Goal: Task Accomplishment & Management: Use online tool/utility

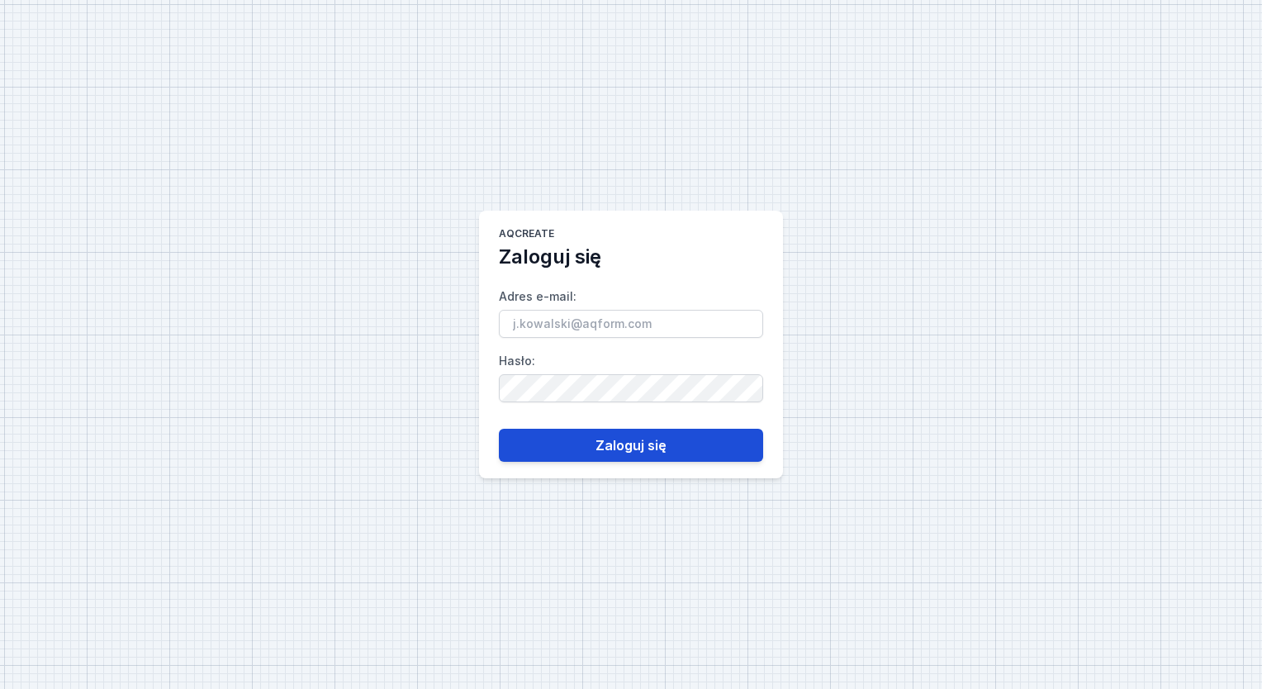
type input "[PERSON_NAME][EMAIL_ADDRESS][DOMAIN_NAME]"
click at [675, 448] on button "Zaloguj się" at bounding box center [631, 445] width 264 height 33
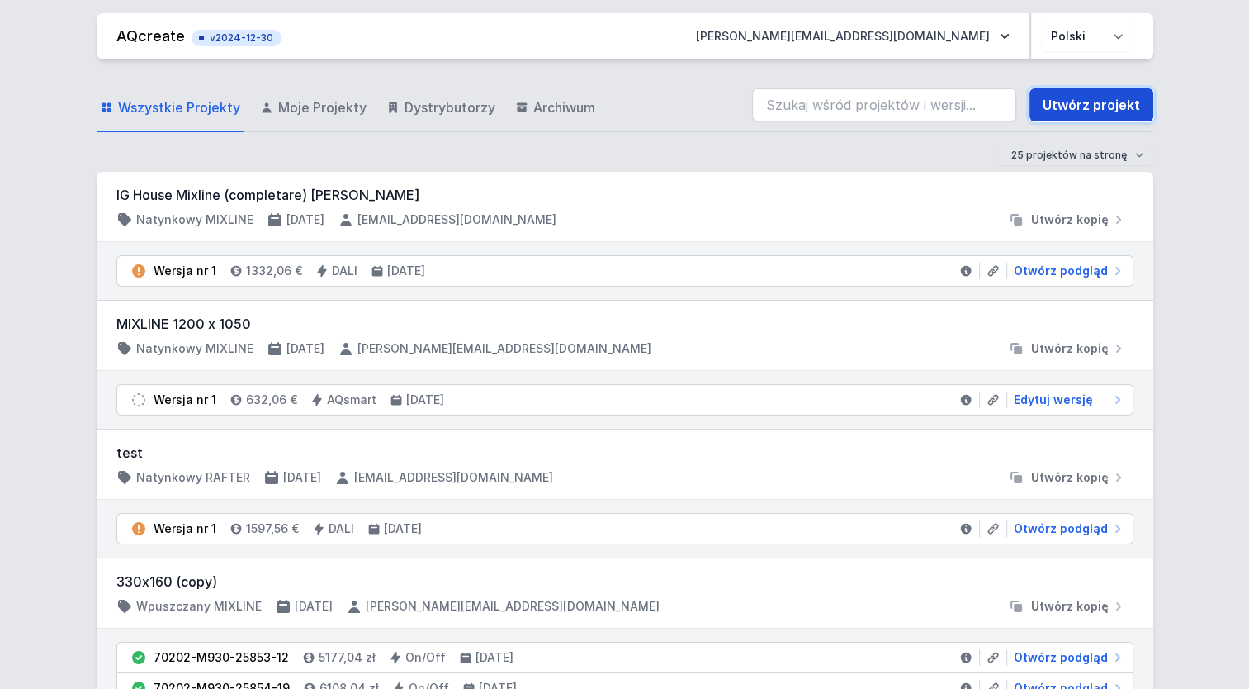
click at [1102, 109] on link "Utwórz projekt" at bounding box center [1092, 104] width 124 height 33
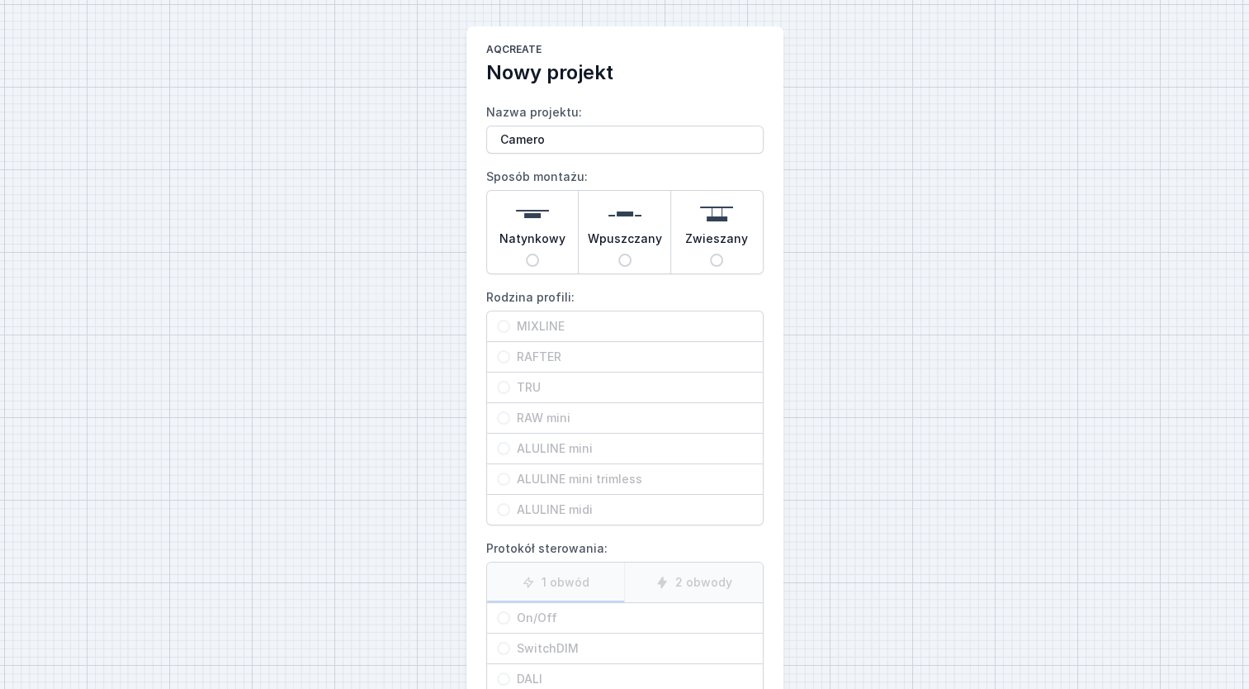
type input "Camero"
click at [649, 225] on div "Wpuszczany" at bounding box center [625, 232] width 92 height 83
click at [632, 254] on input "Wpuszczany" at bounding box center [624, 260] width 13 height 13
radio input "true"
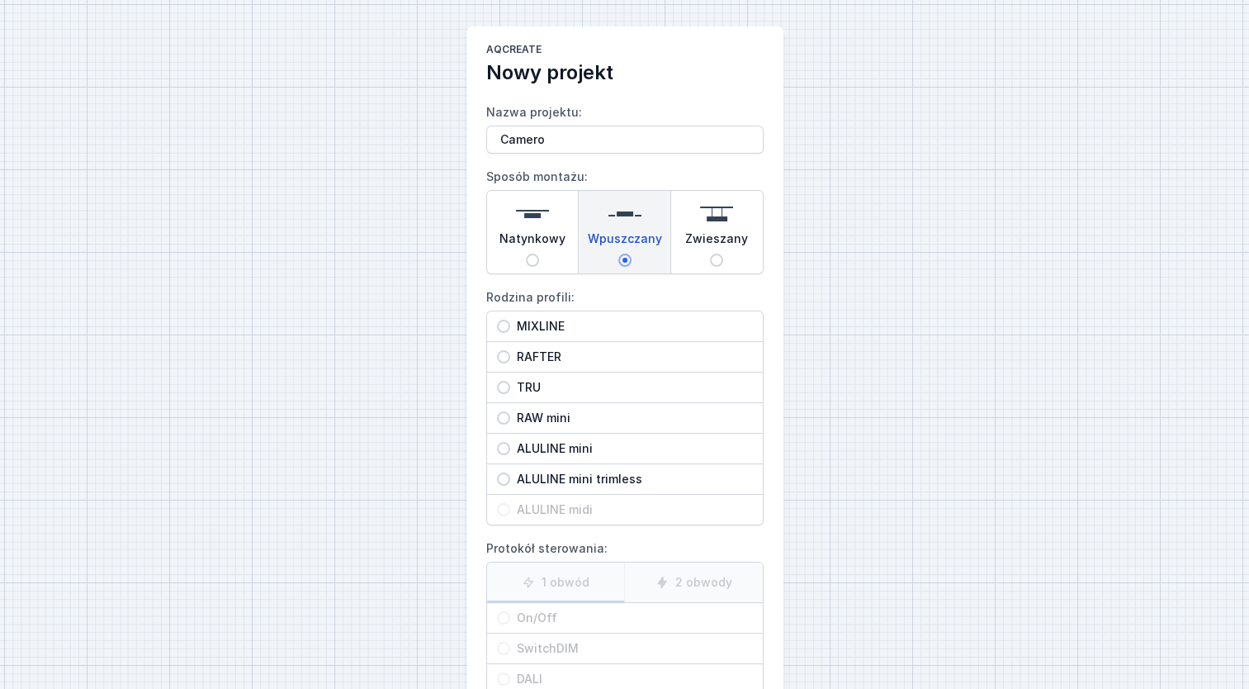
click at [534, 354] on span "RAFTER" at bounding box center [631, 356] width 243 height 17
click at [510, 354] on input "RAFTER" at bounding box center [503, 356] width 13 height 13
radio input "true"
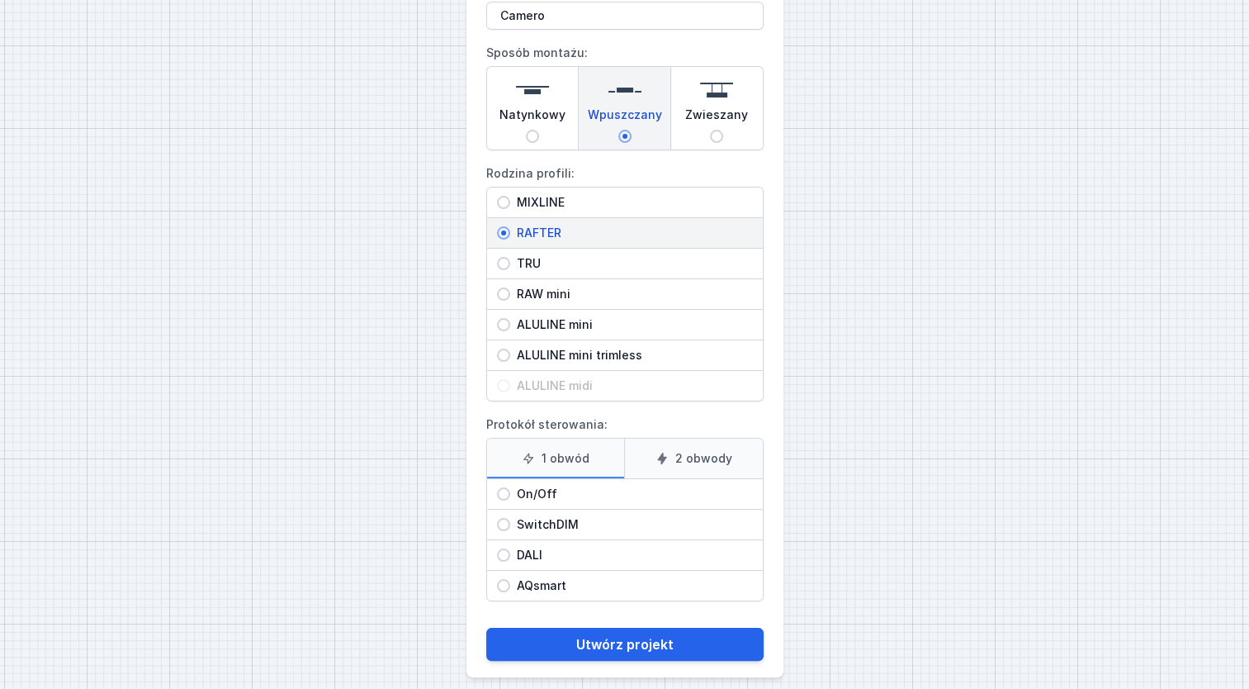
scroll to position [135, 0]
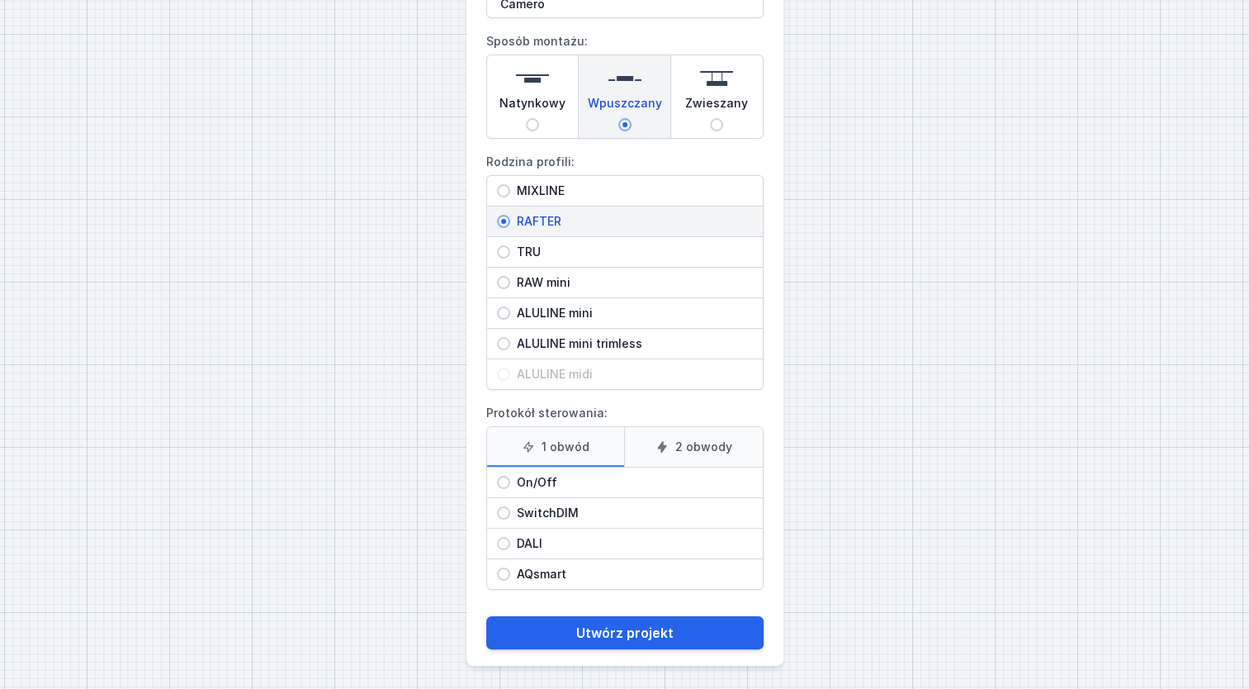
click at [562, 537] on span "DALI" at bounding box center [631, 543] width 243 height 17
click at [510, 537] on input "DALI" at bounding box center [503, 543] width 13 height 13
radio input "true"
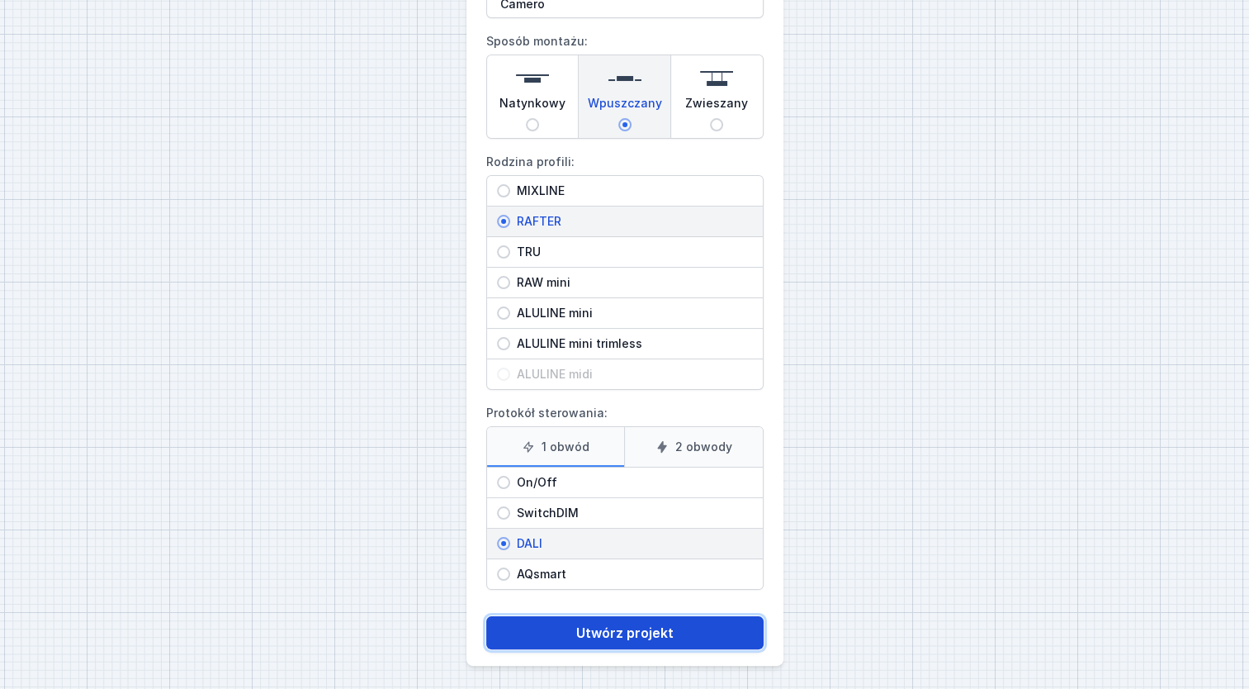
click at [645, 628] on button "Utwórz projekt" at bounding box center [624, 632] width 277 height 33
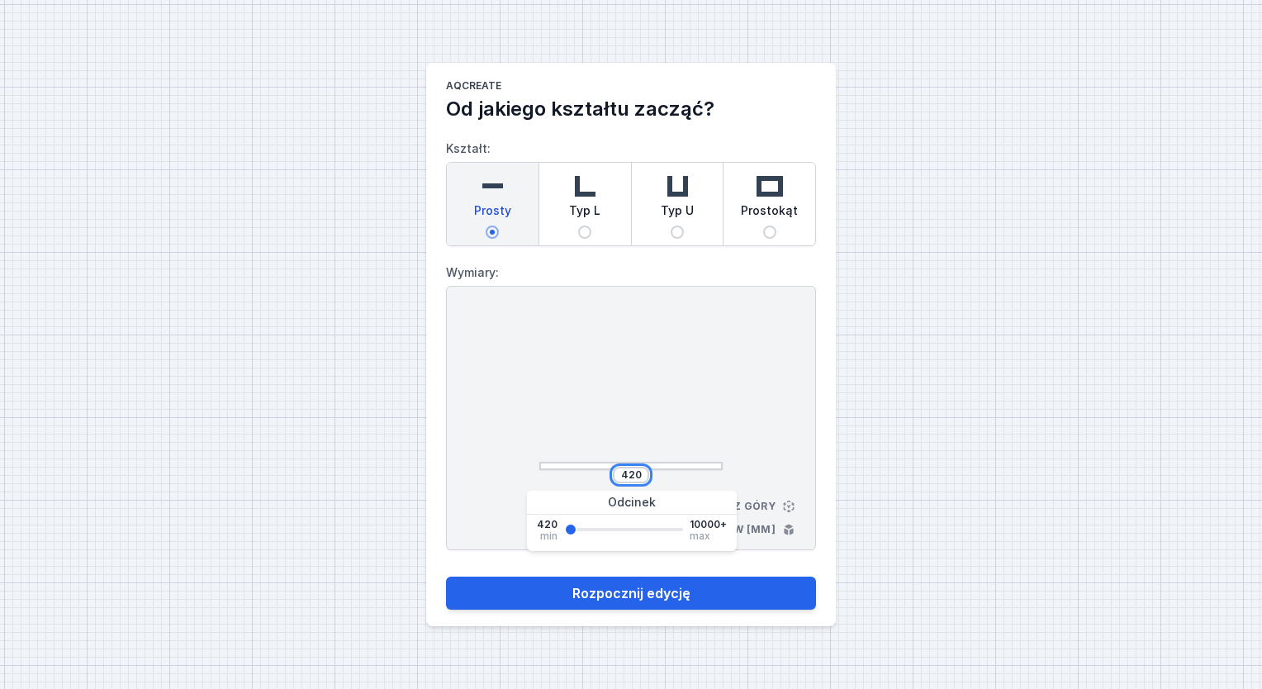
click at [637, 468] on input "420" at bounding box center [631, 474] width 26 height 13
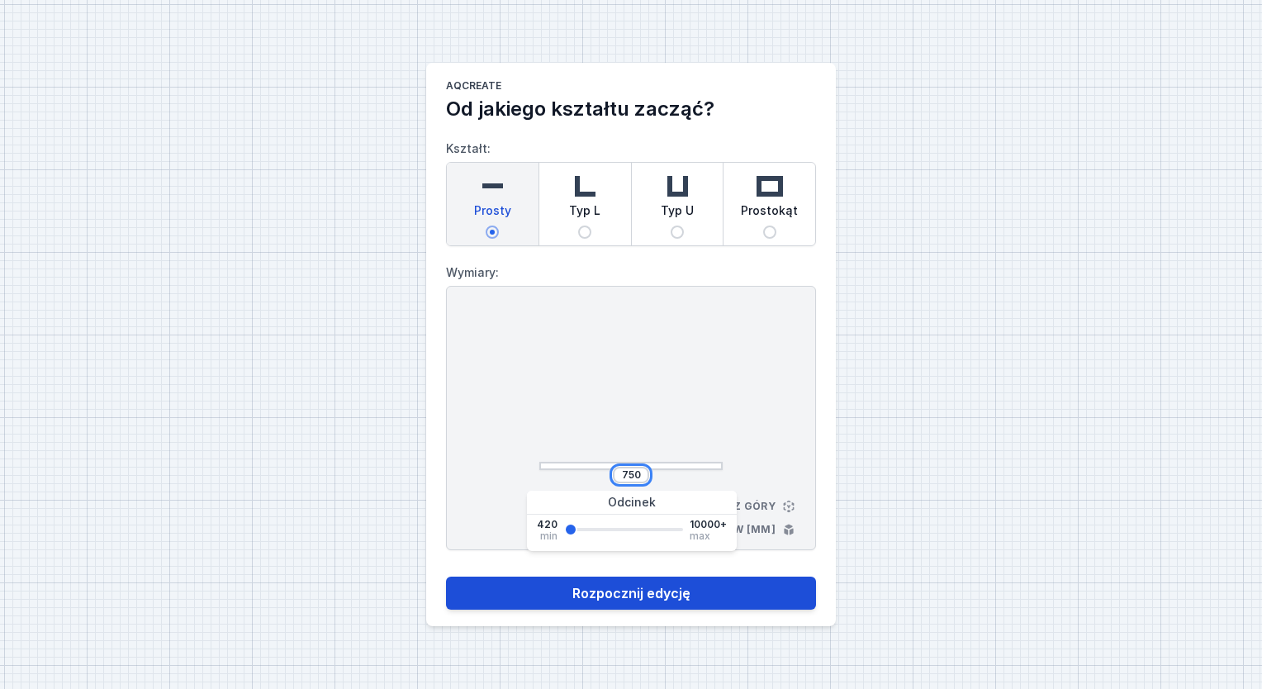
type input "750"
click at [639, 593] on button "Rozpocznij edycję" at bounding box center [631, 592] width 370 height 33
select select "M"
select select "3000"
select select "4"
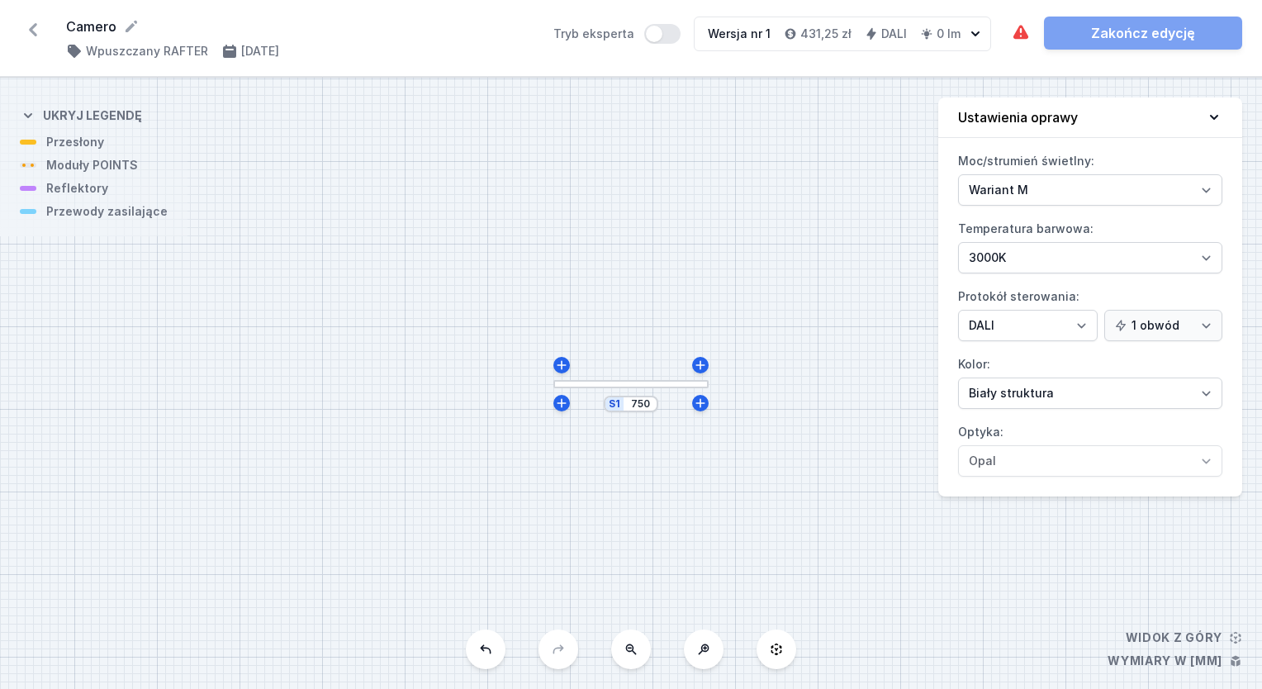
click at [630, 386] on div at bounding box center [630, 384] width 155 height 8
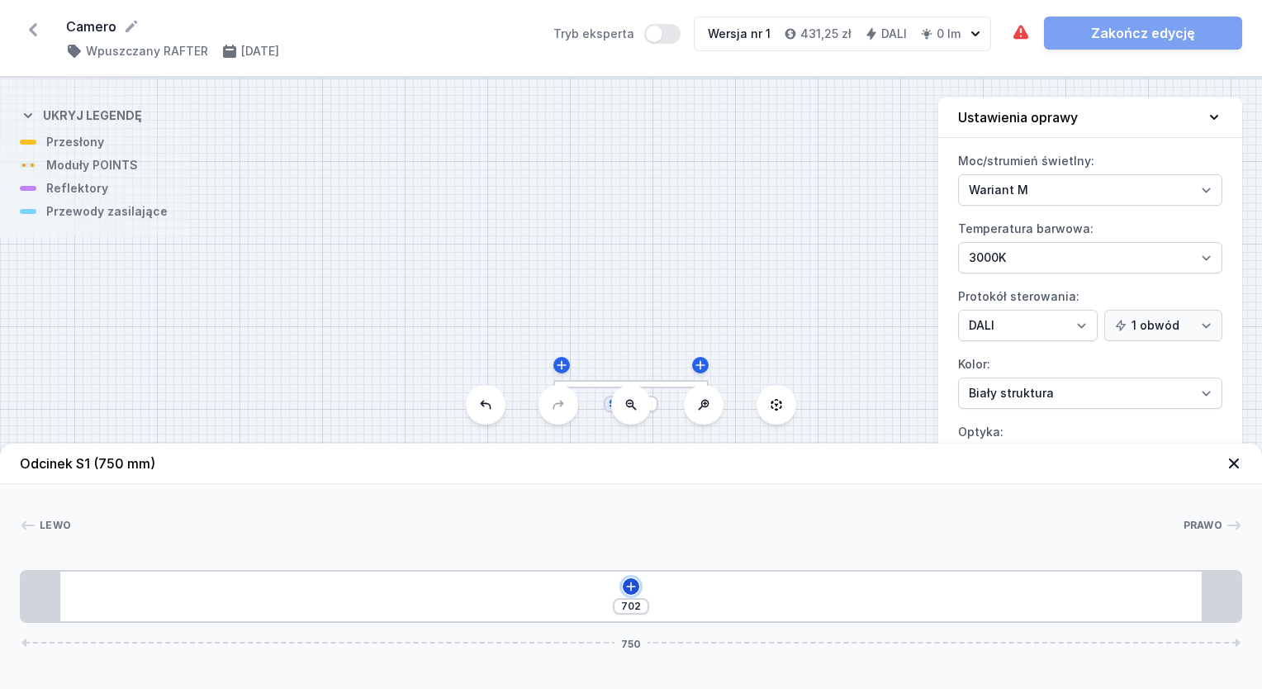
click at [623, 585] on button at bounding box center [631, 586] width 17 height 17
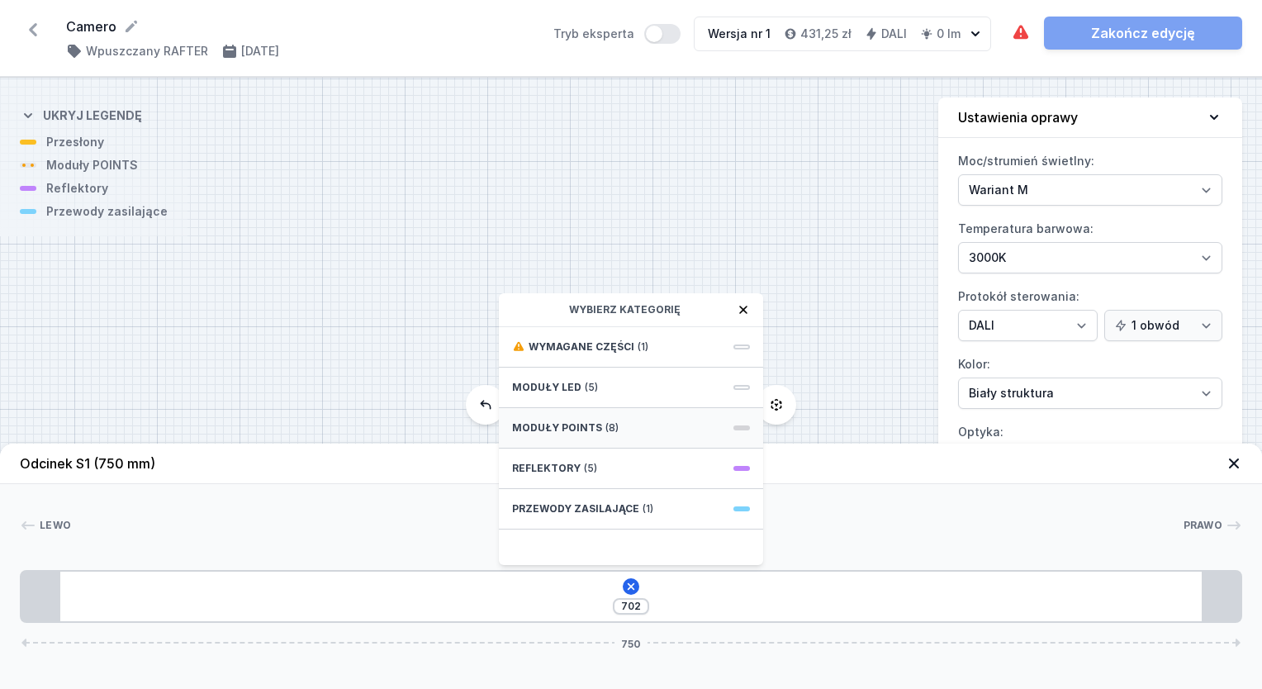
click at [631, 425] on div "Moduły POINTS (8)" at bounding box center [631, 428] width 264 height 40
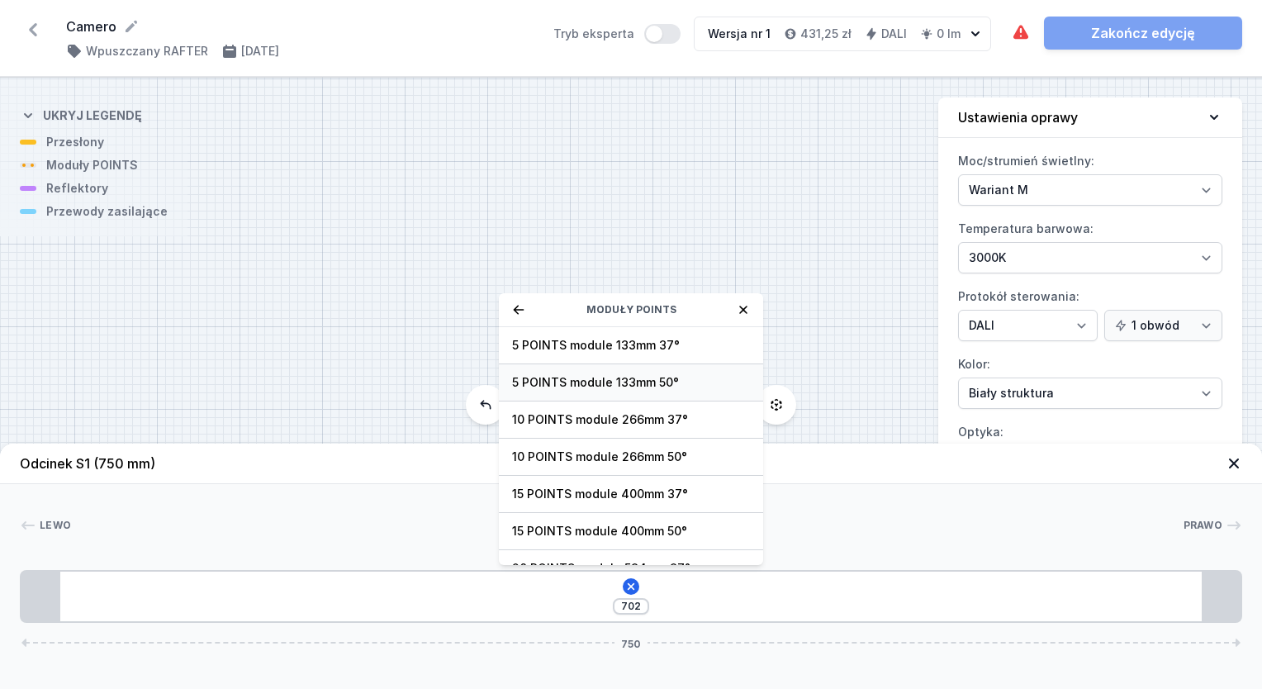
click at [661, 378] on span "5 POINTS module 133mm 50°" at bounding box center [631, 382] width 238 height 17
type input "591"
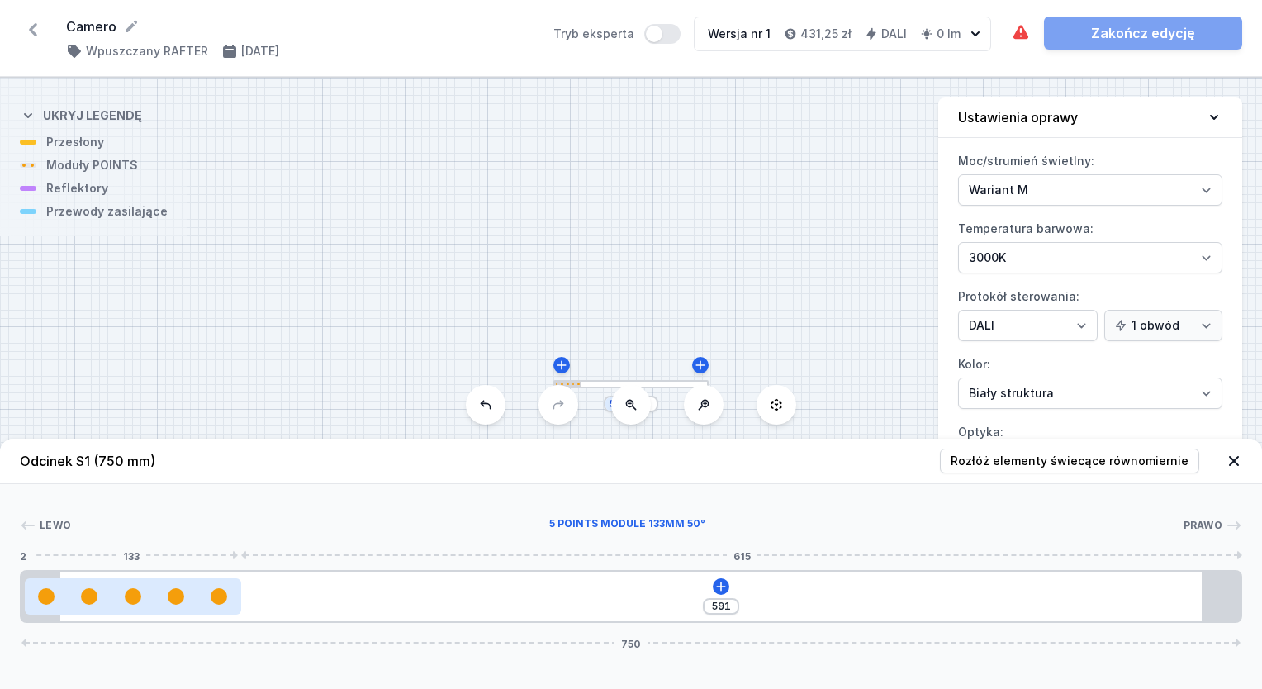
click at [195, 596] on div at bounding box center [133, 596] width 216 height 17
select select "2954"
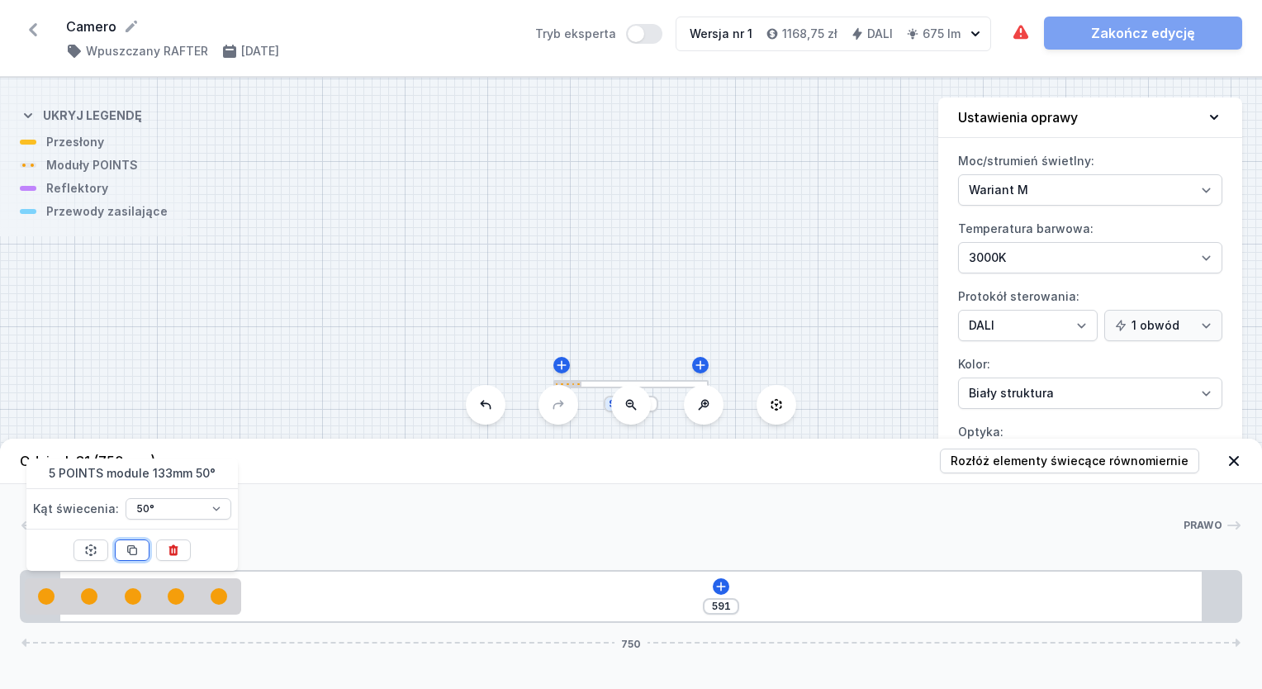
click at [132, 546] on icon at bounding box center [132, 550] width 9 height 9
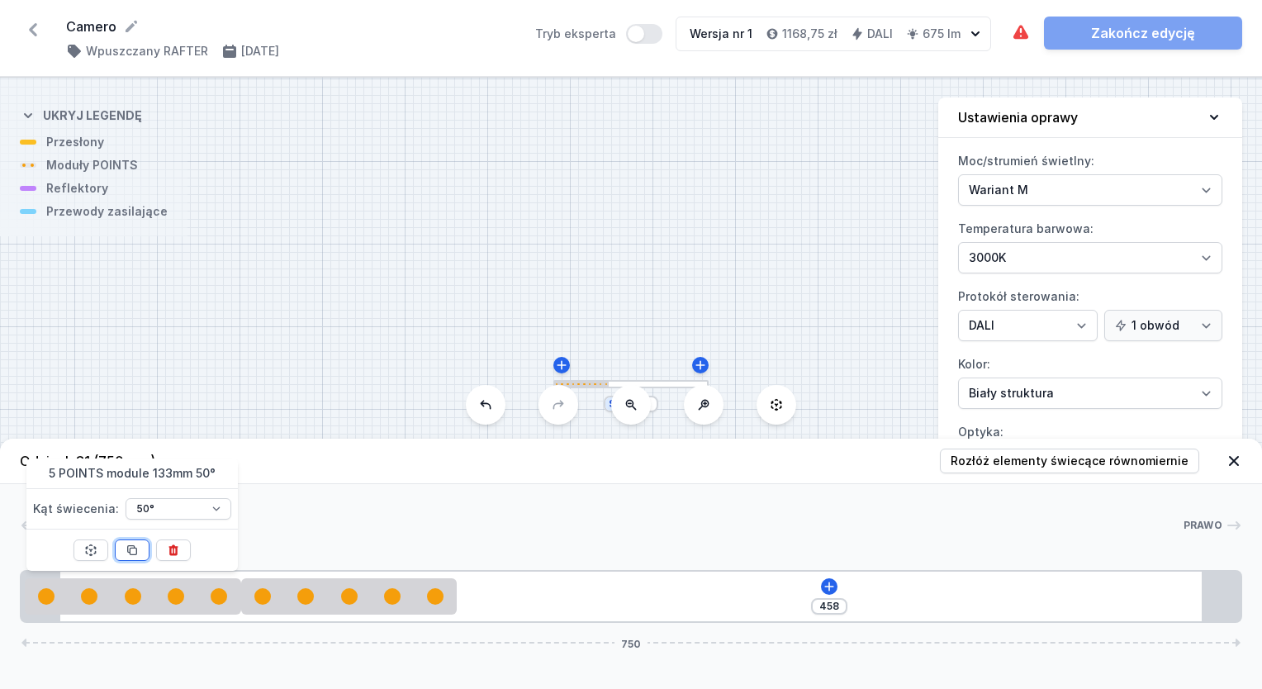
click at [131, 546] on icon at bounding box center [132, 550] width 9 height 9
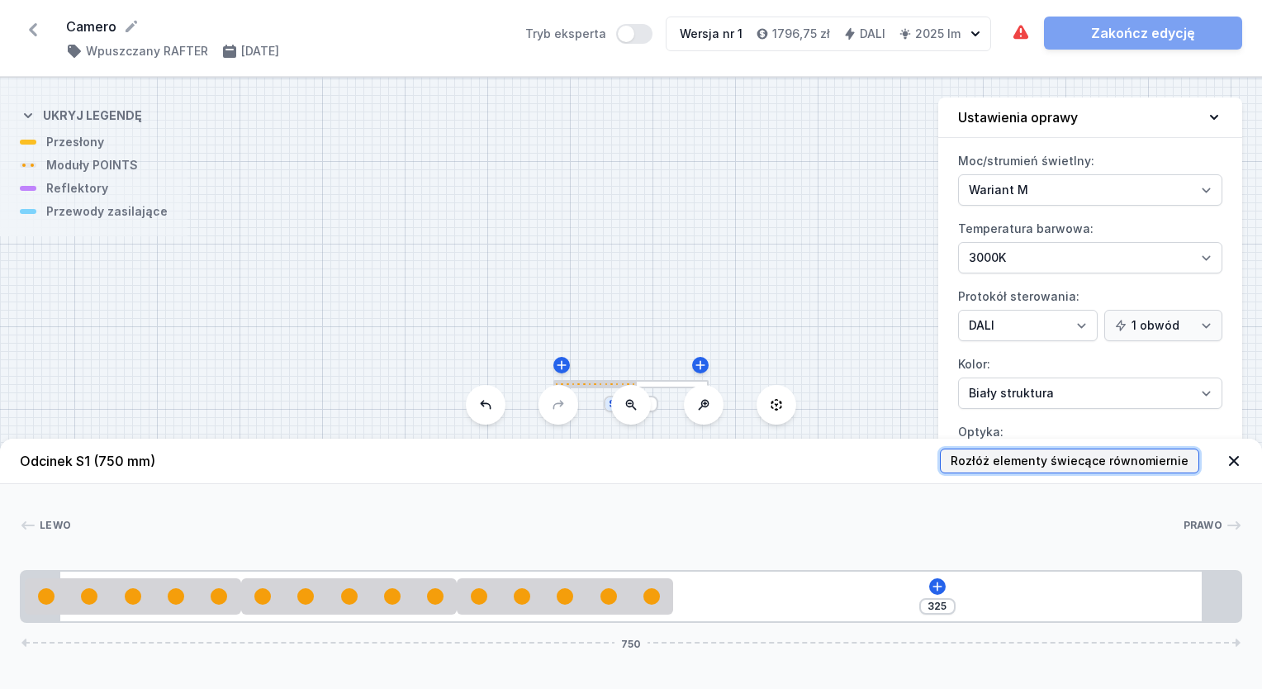
click at [1045, 467] on span "Rozłóż elementy świecące równomiernie" at bounding box center [1069, 461] width 238 height 17
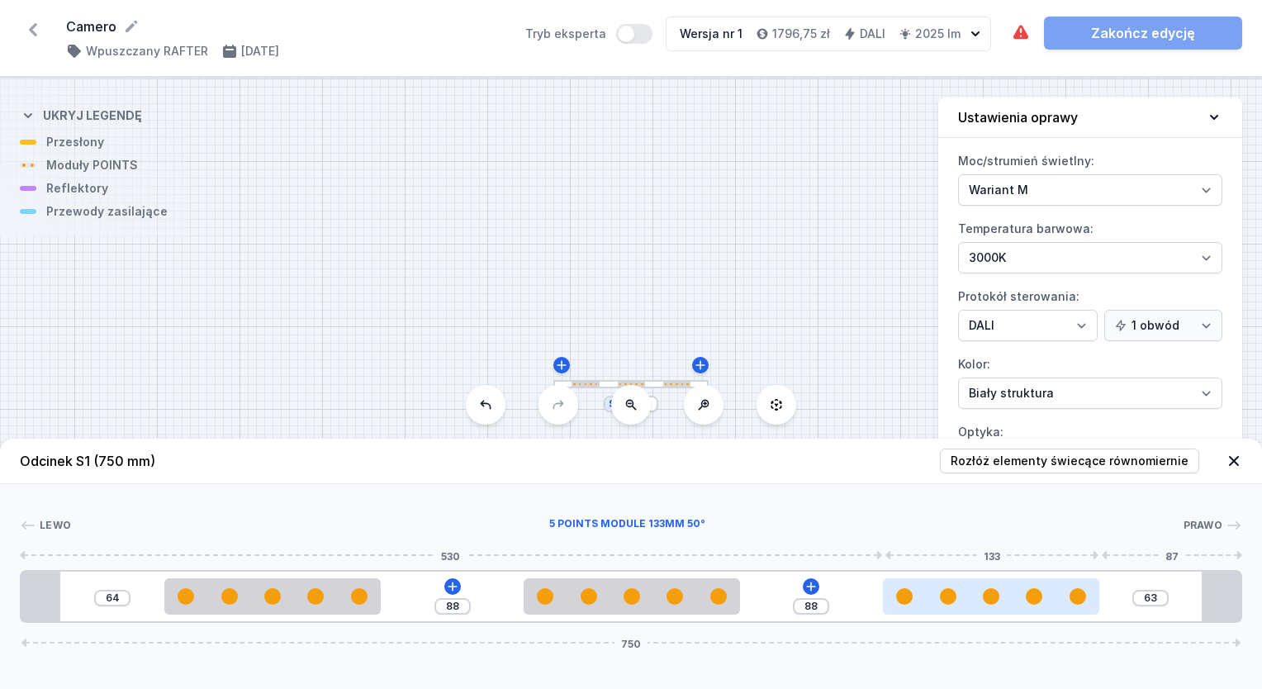
type input "68"
type input "83"
type input "63"
type input "173"
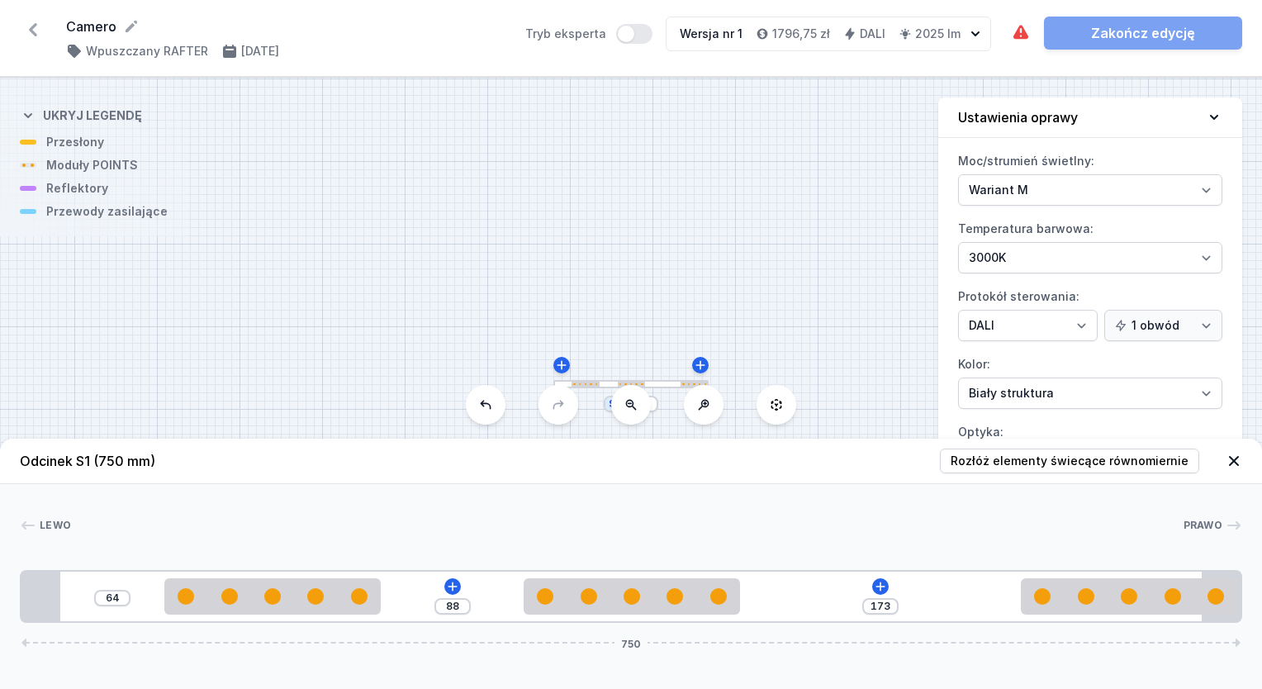
drag, startPoint x: 1004, startPoint y: 597, endPoint x: 1264, endPoint y: 609, distance: 260.4
click at [1261, 609] on html "Camero ( 11649 /v 1 ) Wpuszczany RAFTER [DATE] Tryb eksperta Wersja nr 1 1796,7…" at bounding box center [631, 344] width 1262 height 689
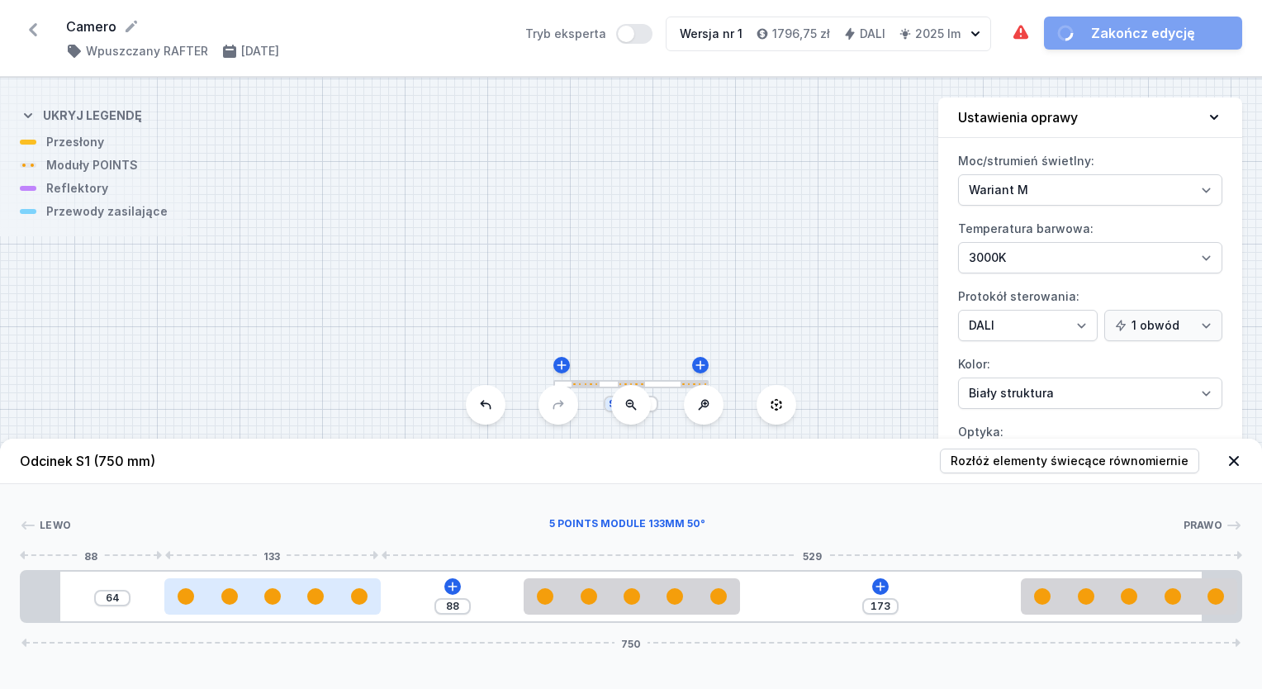
type input "79"
type input "73"
type input "78"
type input "74"
type input "77"
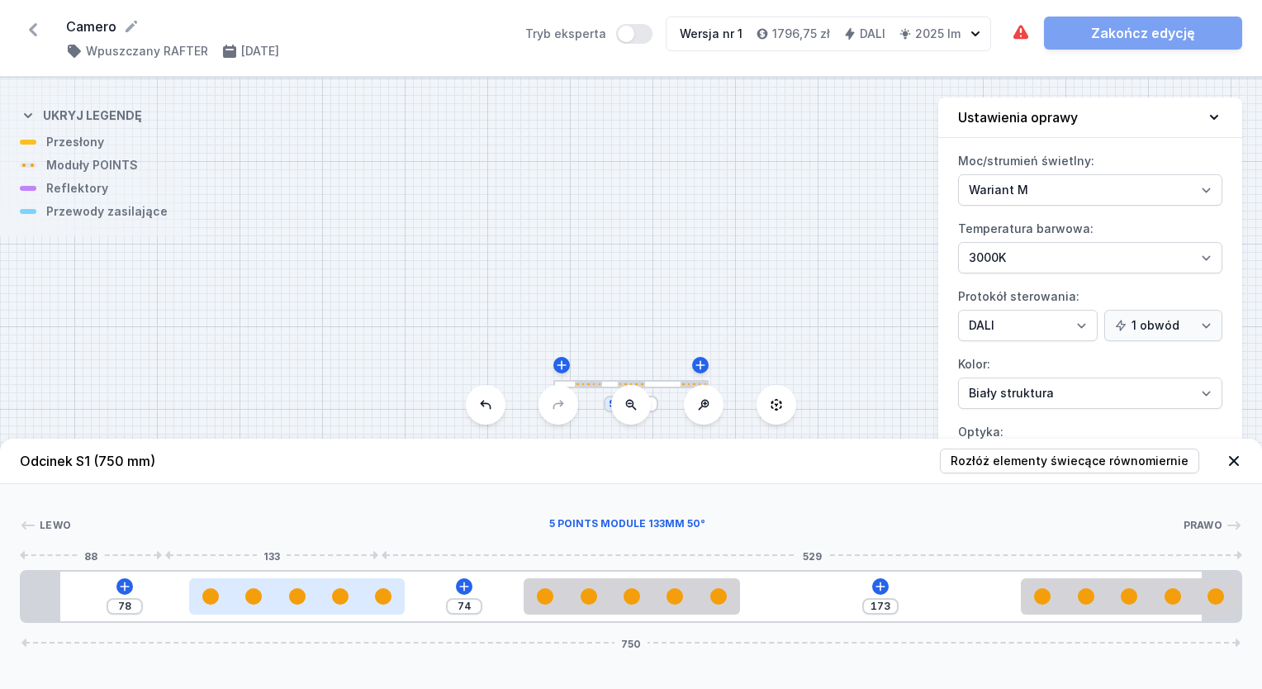
type input "75"
type input "77"
type input "74"
type input "78"
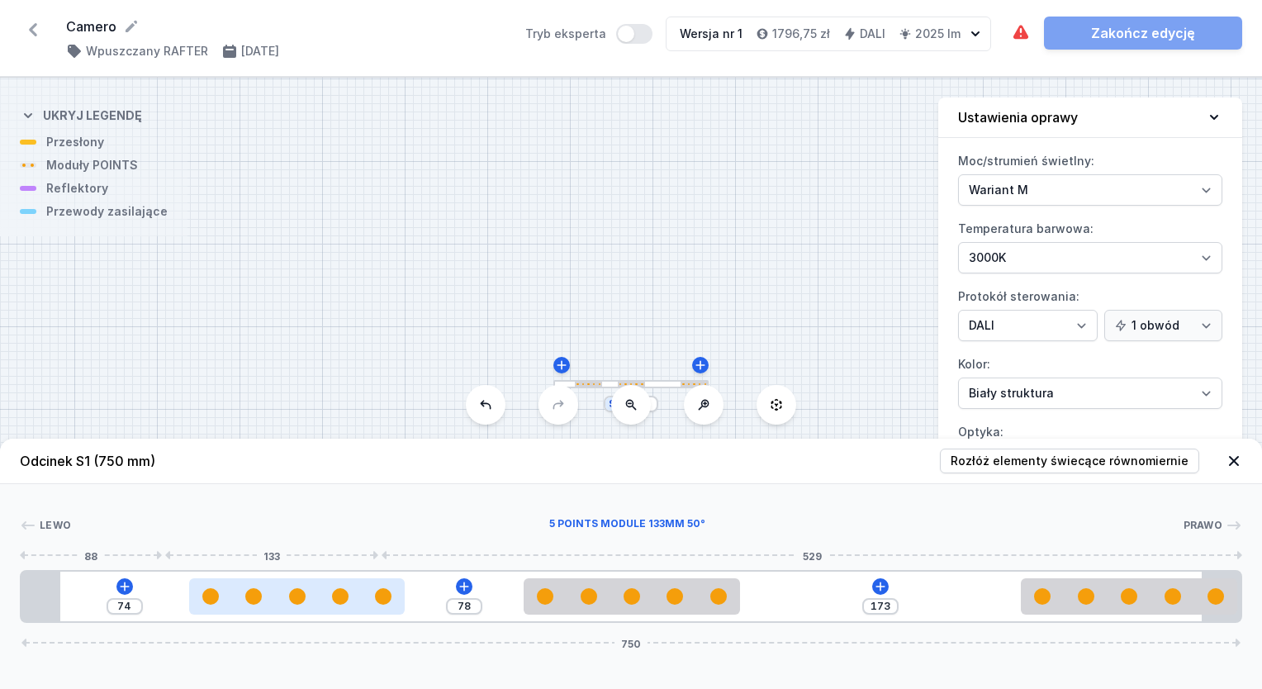
type input "72"
type input "80"
type input "66"
type input "86"
type input "55"
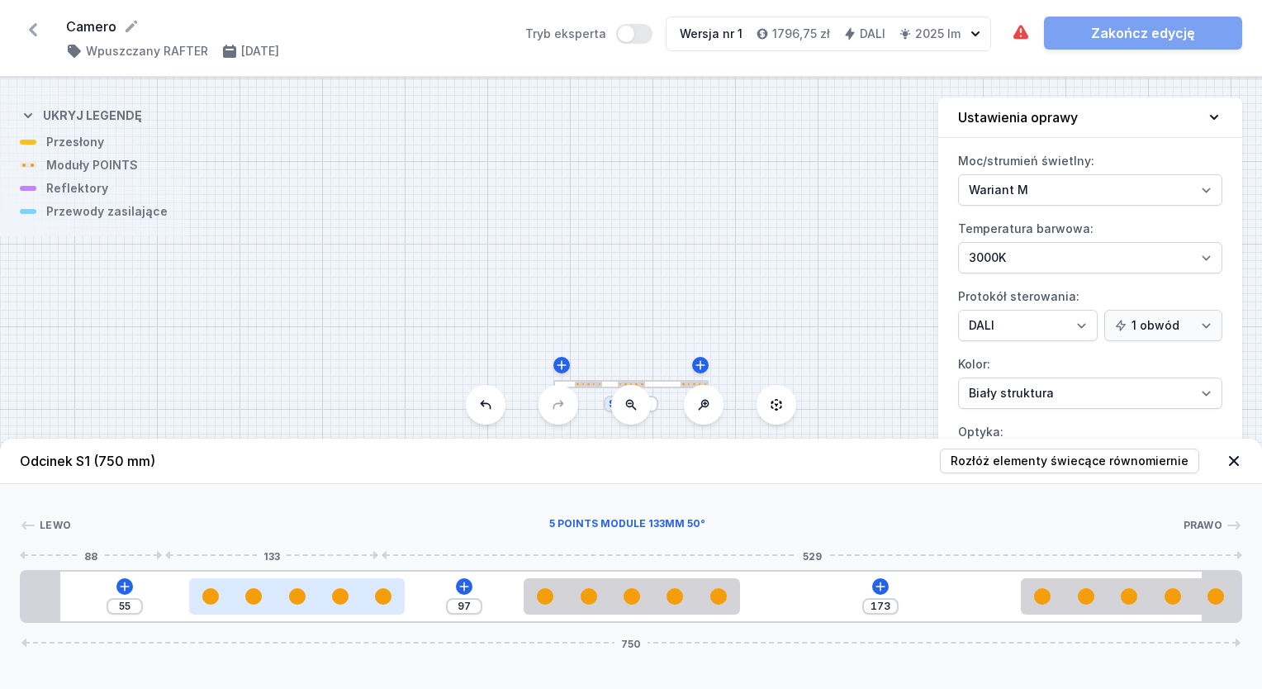
type input "174"
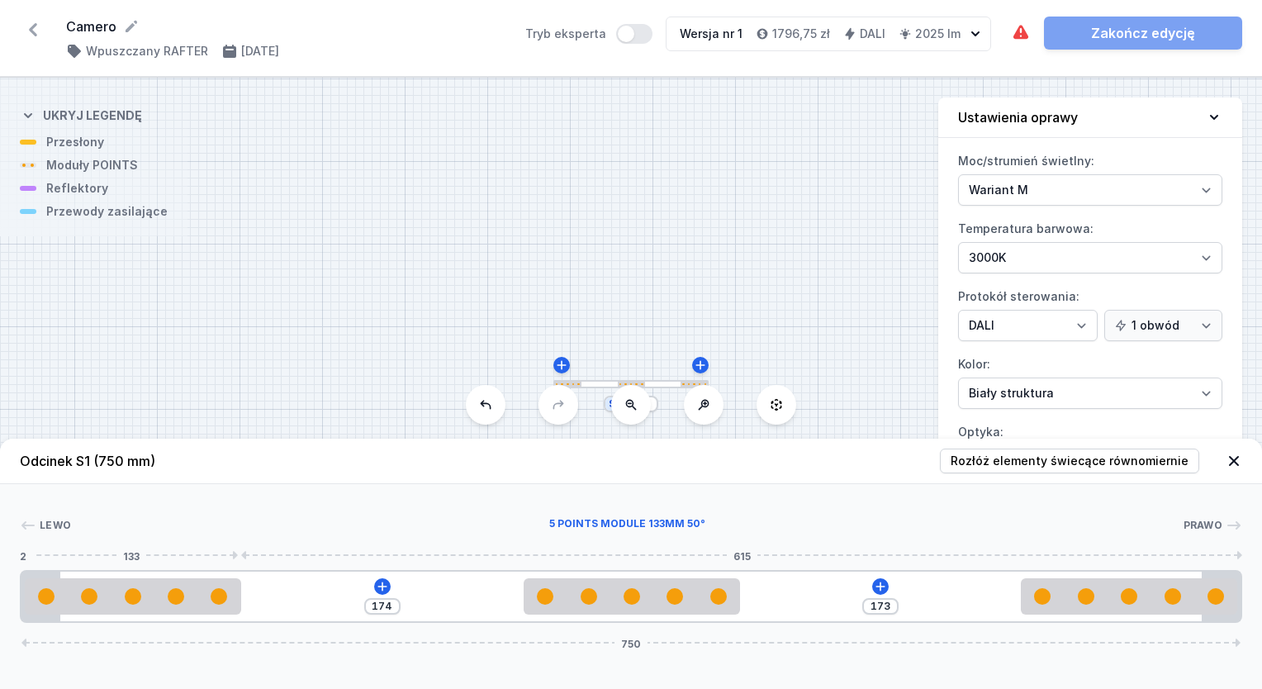
drag, startPoint x: 345, startPoint y: 604, endPoint x: -78, endPoint y: 608, distance: 423.6
click at [0, 608] on html "Camero ( 11649 /v 1 ) Wpuszczany RAFTER [DATE] Tryb eksperta Wersja nr 1 1796,7…" at bounding box center [631, 344] width 1262 height 689
click at [879, 587] on icon at bounding box center [879, 585] width 9 height 9
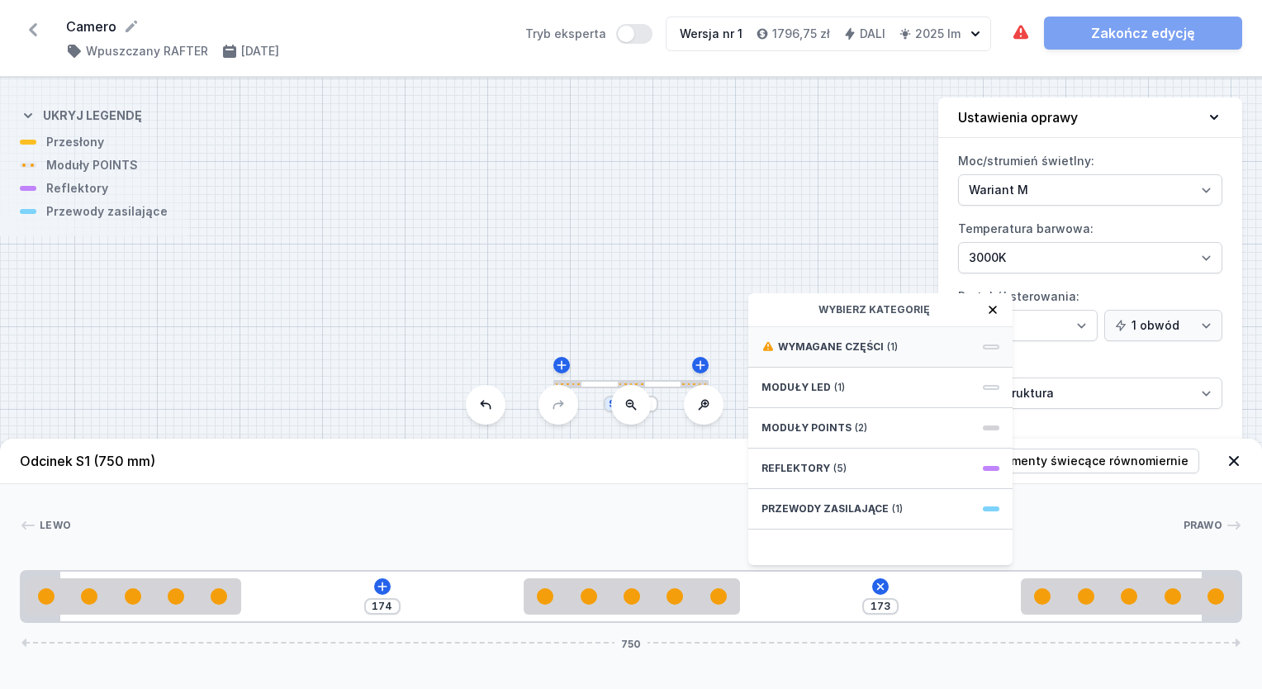
click at [903, 345] on div "Wymagane części (1)" at bounding box center [880, 347] width 264 height 40
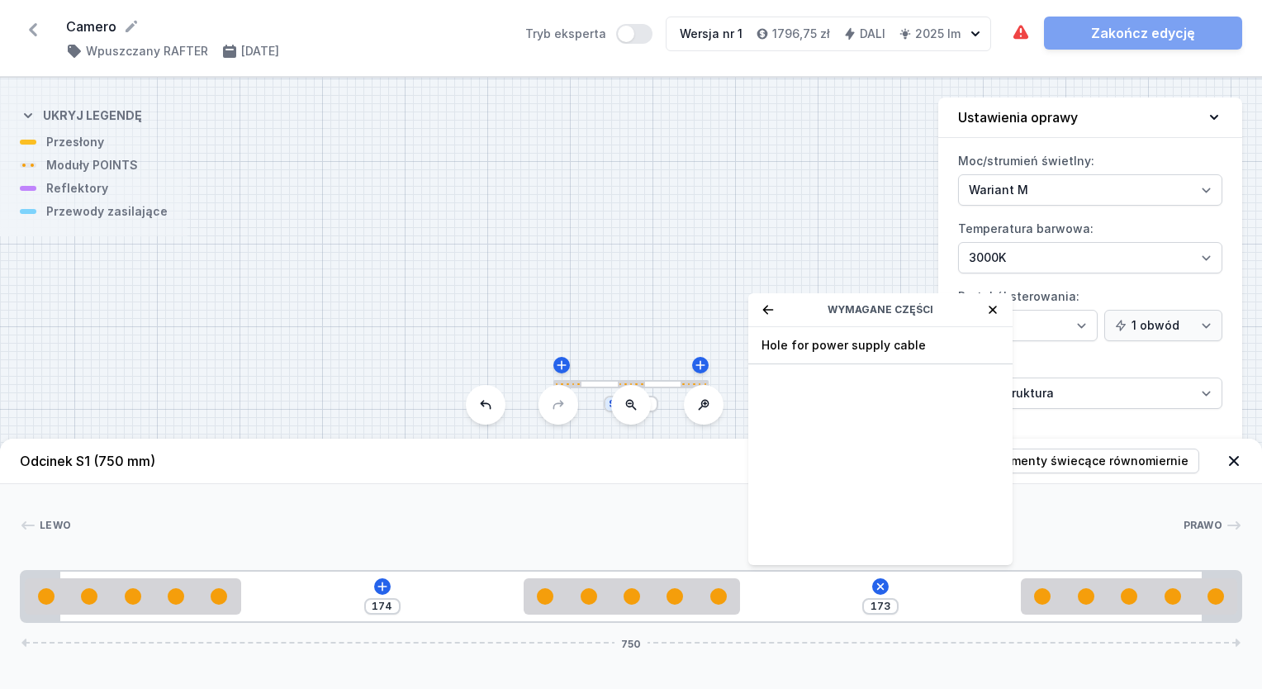
click at [874, 348] on span "Hole for power supply cable" at bounding box center [880, 345] width 238 height 17
type input "103"
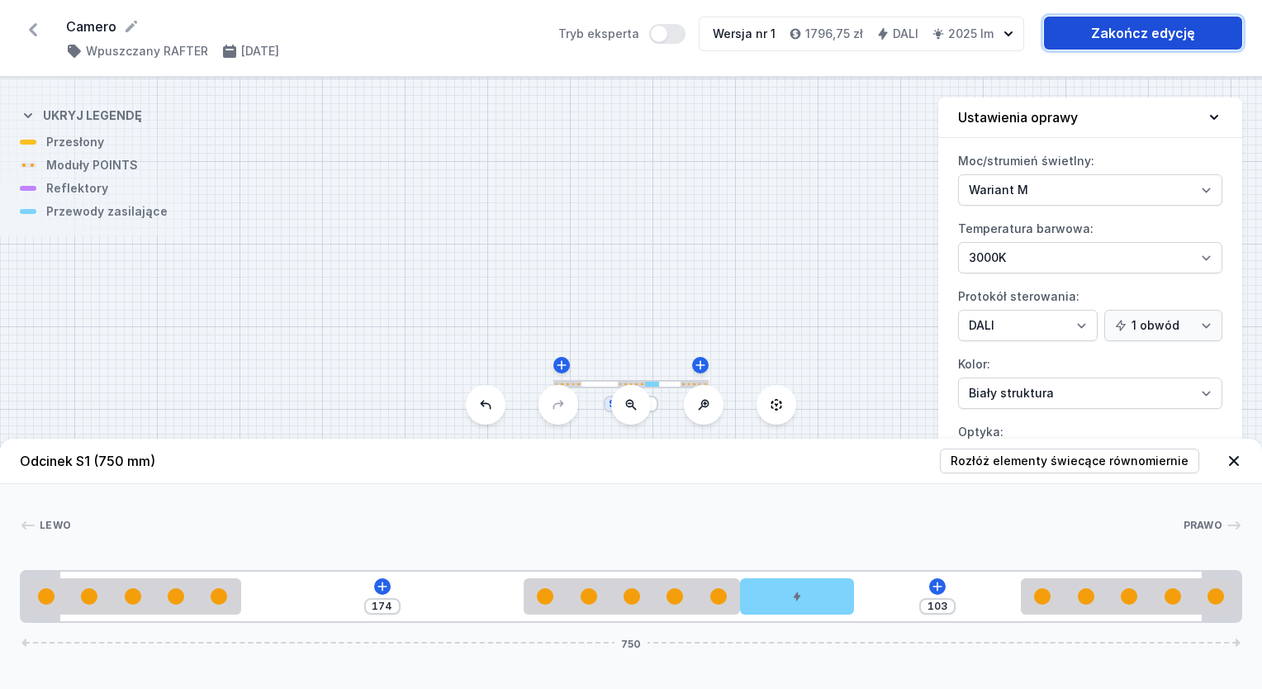
click at [1129, 30] on link "Zakończ edycję" at bounding box center [1143, 33] width 198 height 33
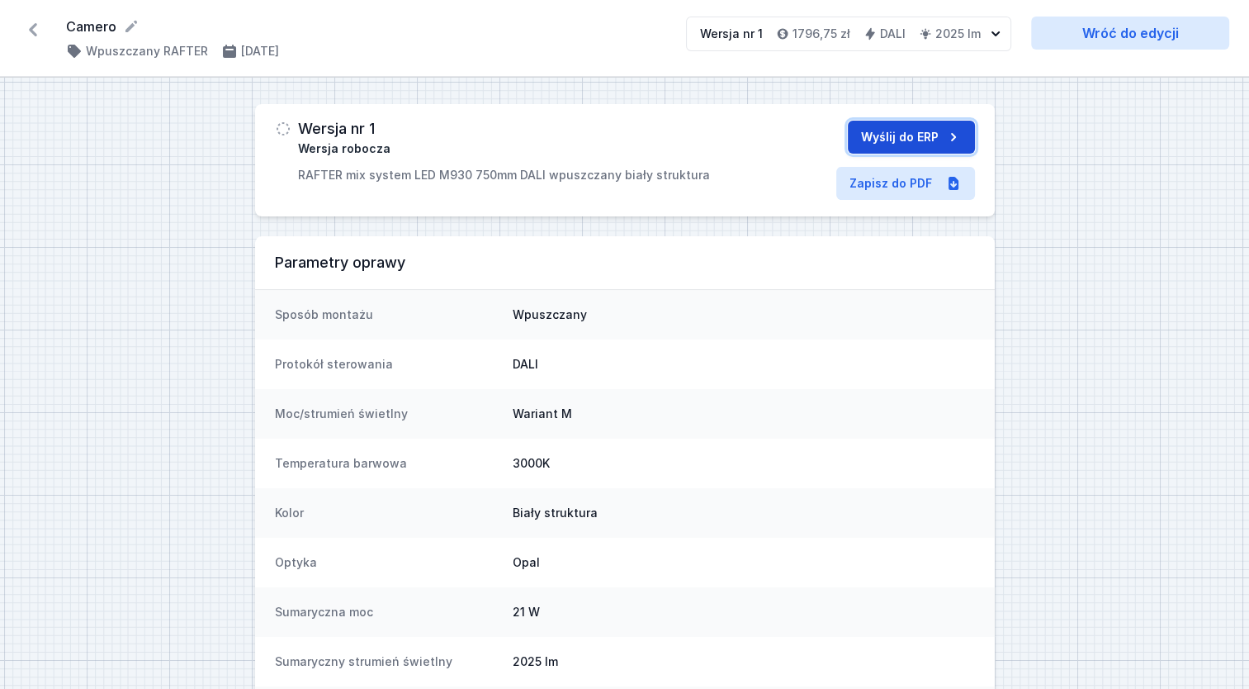
click at [902, 132] on button "Wyślij do ERP" at bounding box center [911, 137] width 127 height 33
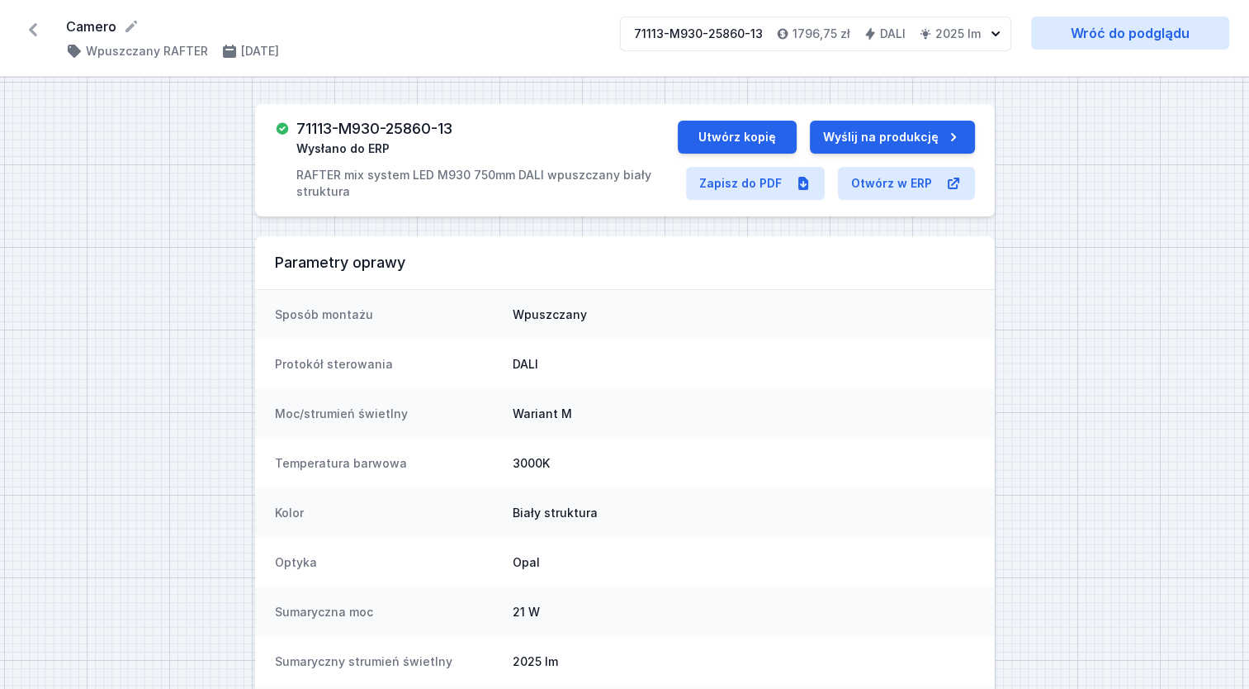
click at [389, 124] on h3 "71113-M930-25860-13" at bounding box center [374, 129] width 156 height 17
click at [386, 126] on h3 "71113-M930-25860-13" at bounding box center [374, 129] width 156 height 17
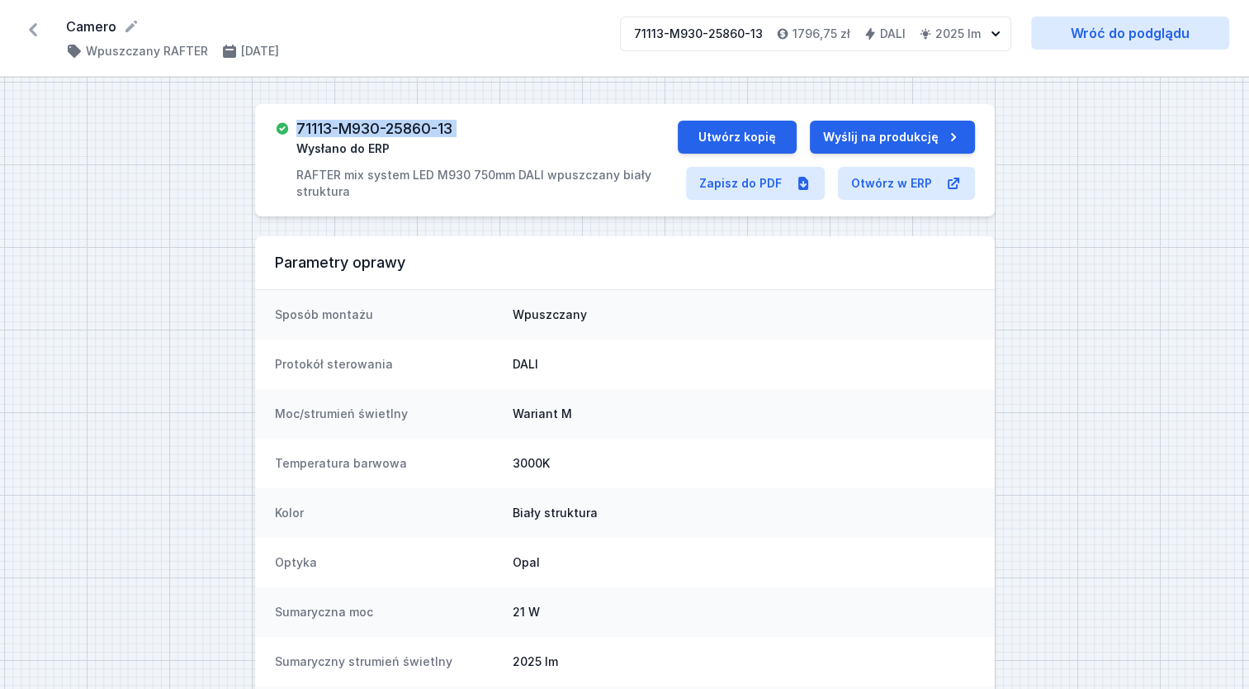
click at [386, 126] on h3 "71113-M930-25860-13" at bounding box center [374, 129] width 156 height 17
